Goal: Information Seeking & Learning: Learn about a topic

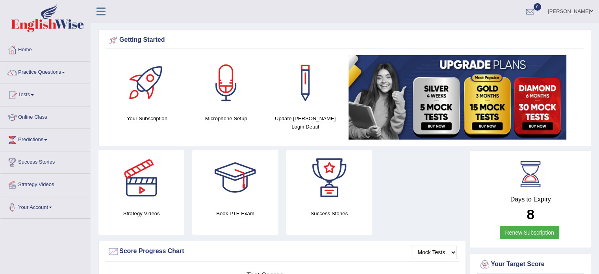
click at [35, 116] on link "Online Class" at bounding box center [45, 116] width 90 height 20
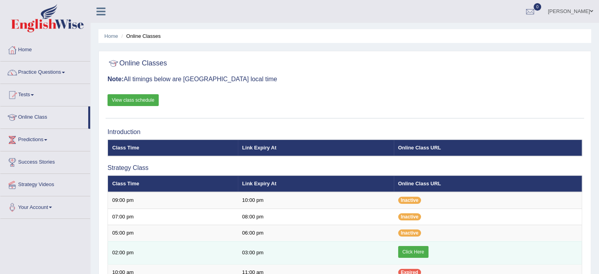
click at [415, 248] on link "Click Here" at bounding box center [413, 252] width 30 height 12
